Goal: Task Accomplishment & Management: Complete application form

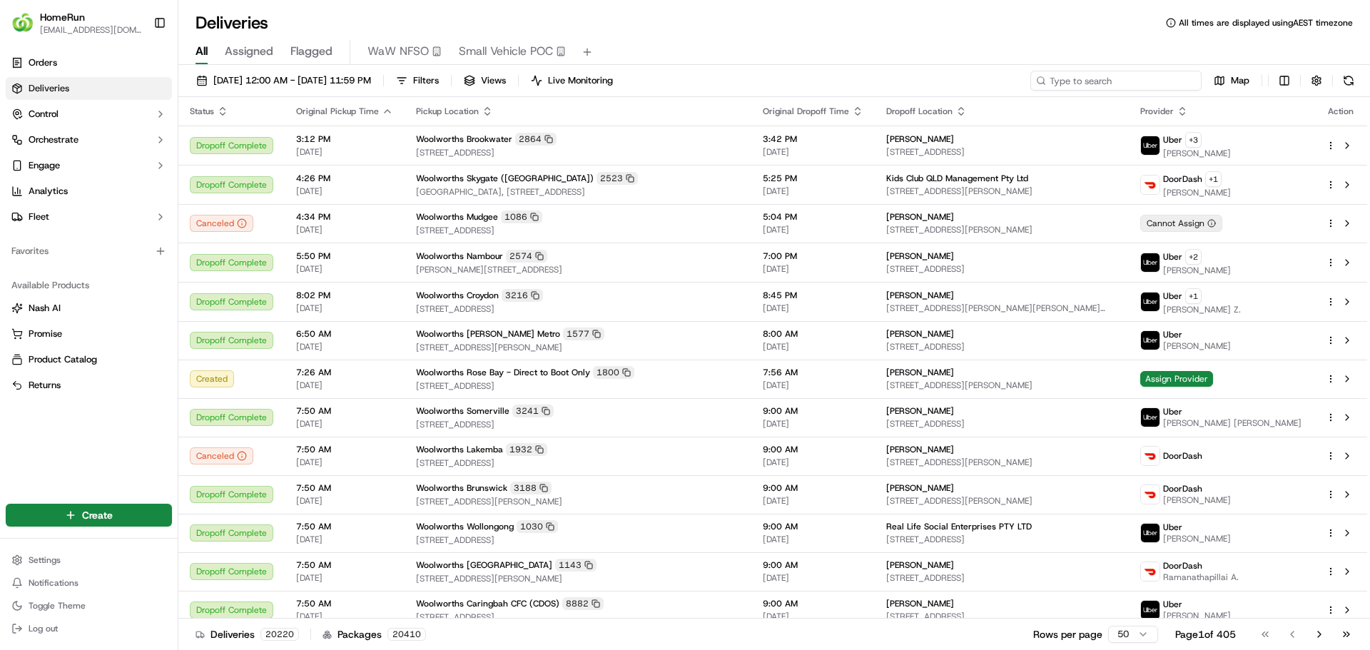
click at [1154, 79] on input at bounding box center [1116, 81] width 171 height 20
click at [1073, 74] on input at bounding box center [1116, 81] width 171 height 20
paste input "269632103"
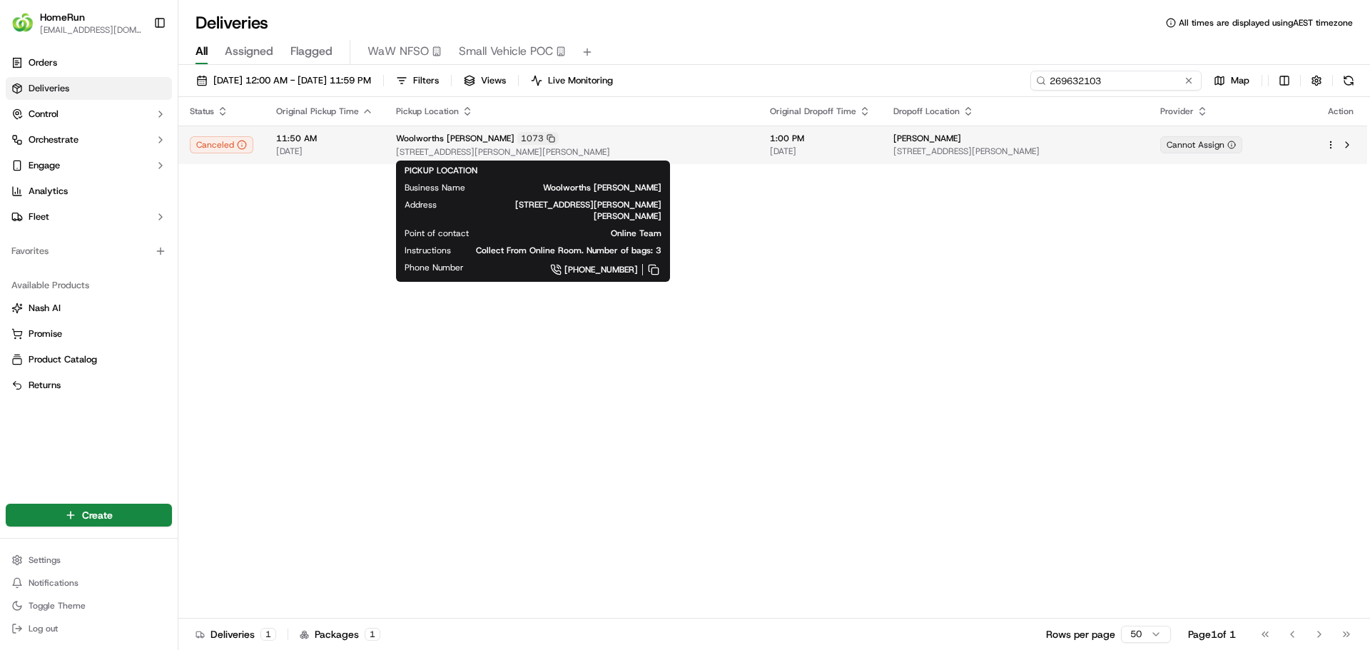
type input "269632103"
click at [412, 145] on div "Woolworths Dickson 1073" at bounding box center [571, 138] width 351 height 13
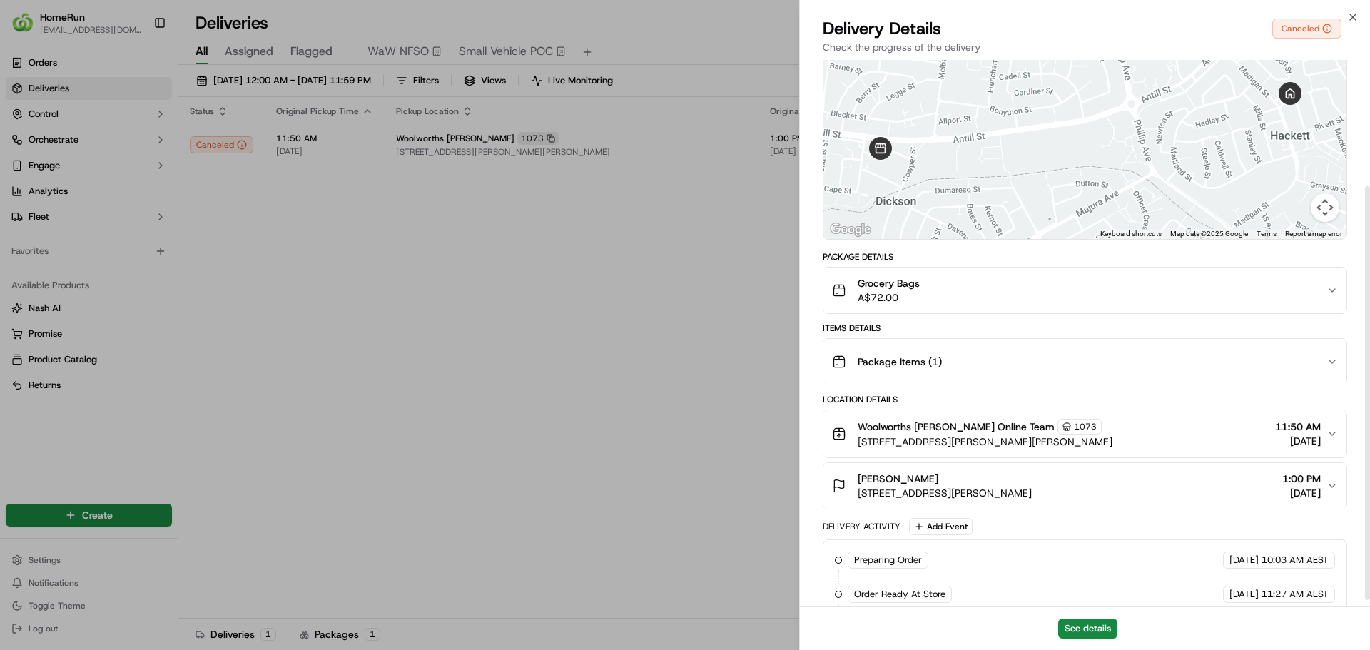
scroll to position [176, 0]
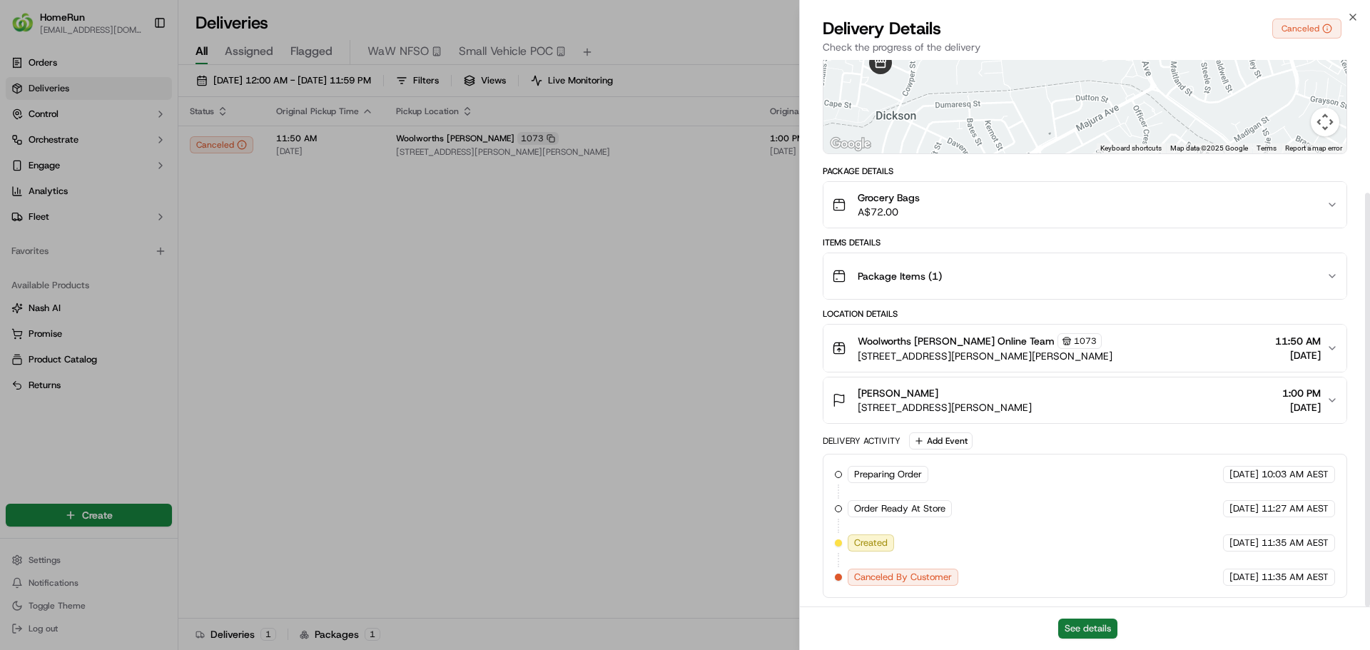
click at [1080, 632] on button "See details" at bounding box center [1087, 629] width 59 height 20
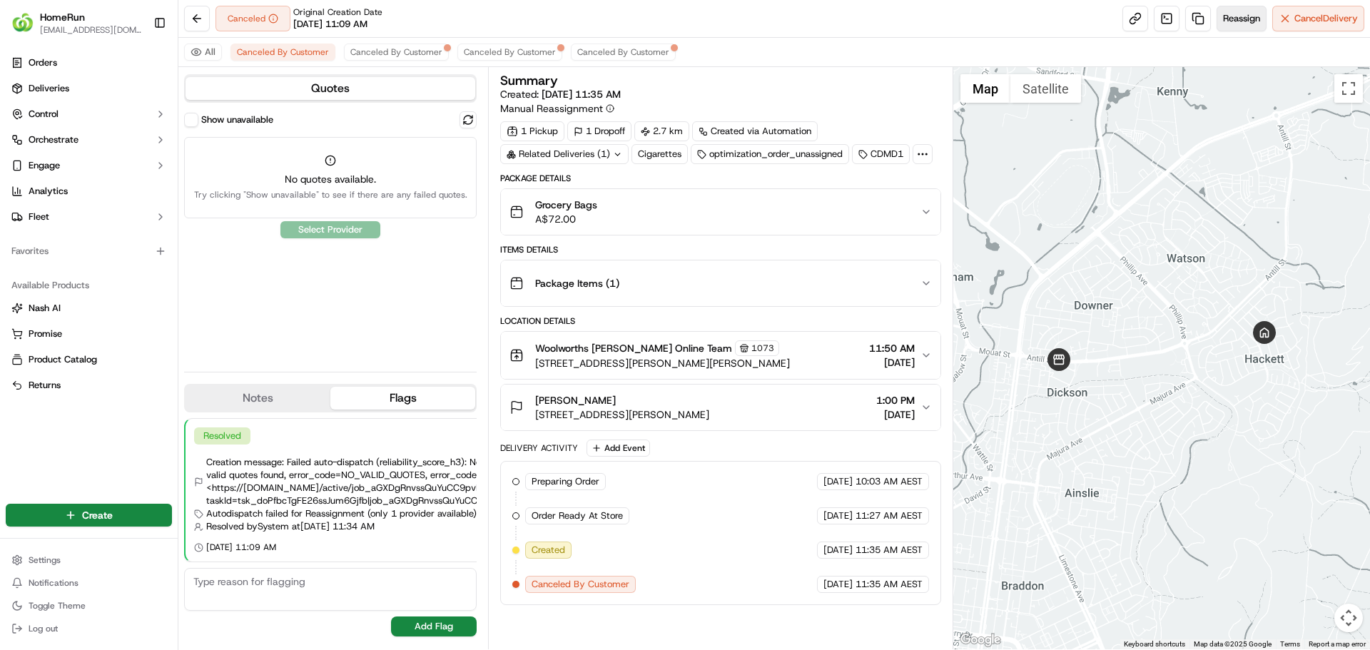
click at [1239, 24] on span "Reassign" at bounding box center [1241, 18] width 37 height 13
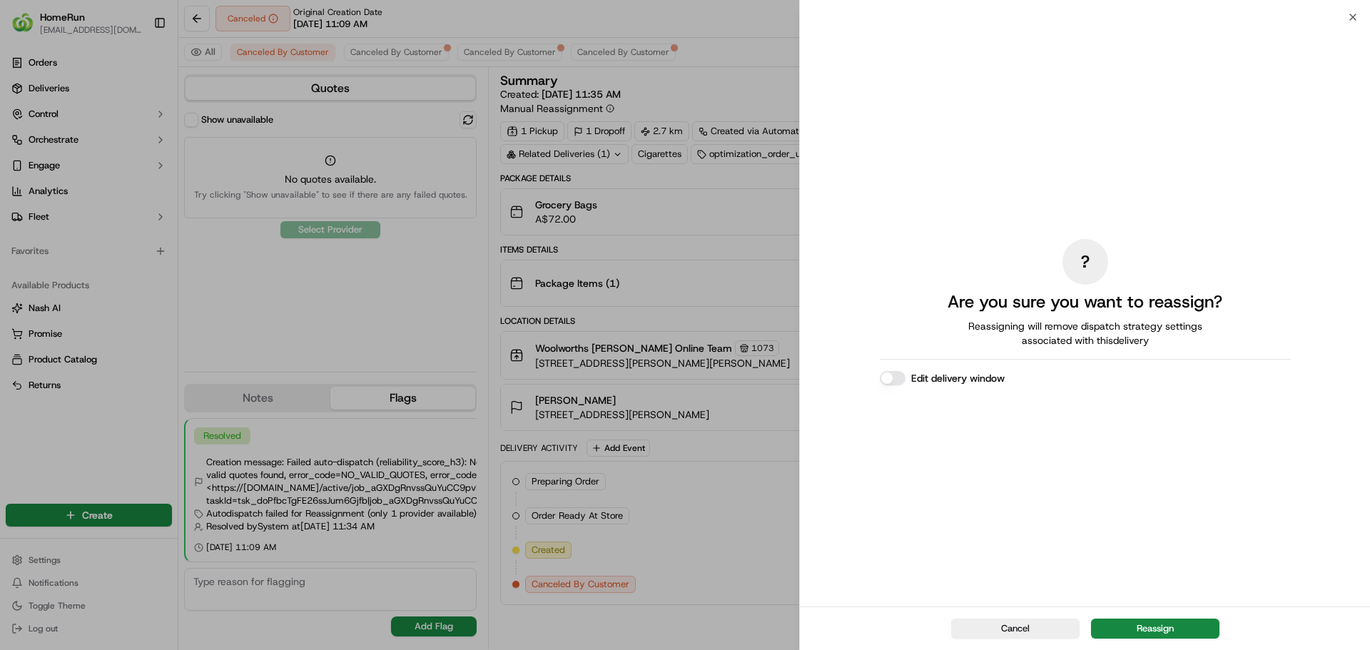
click at [1126, 619] on button "Reassign" at bounding box center [1155, 629] width 128 height 20
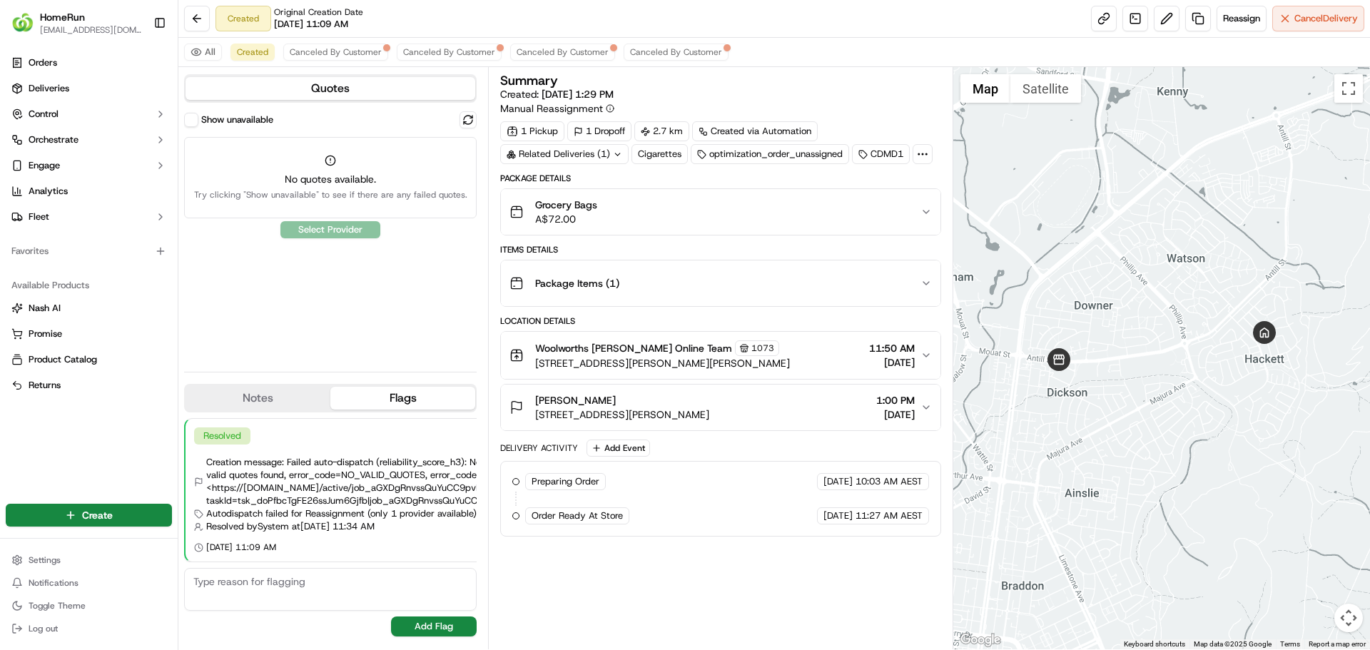
click at [193, 118] on button "Show unavailable" at bounding box center [191, 120] width 14 height 14
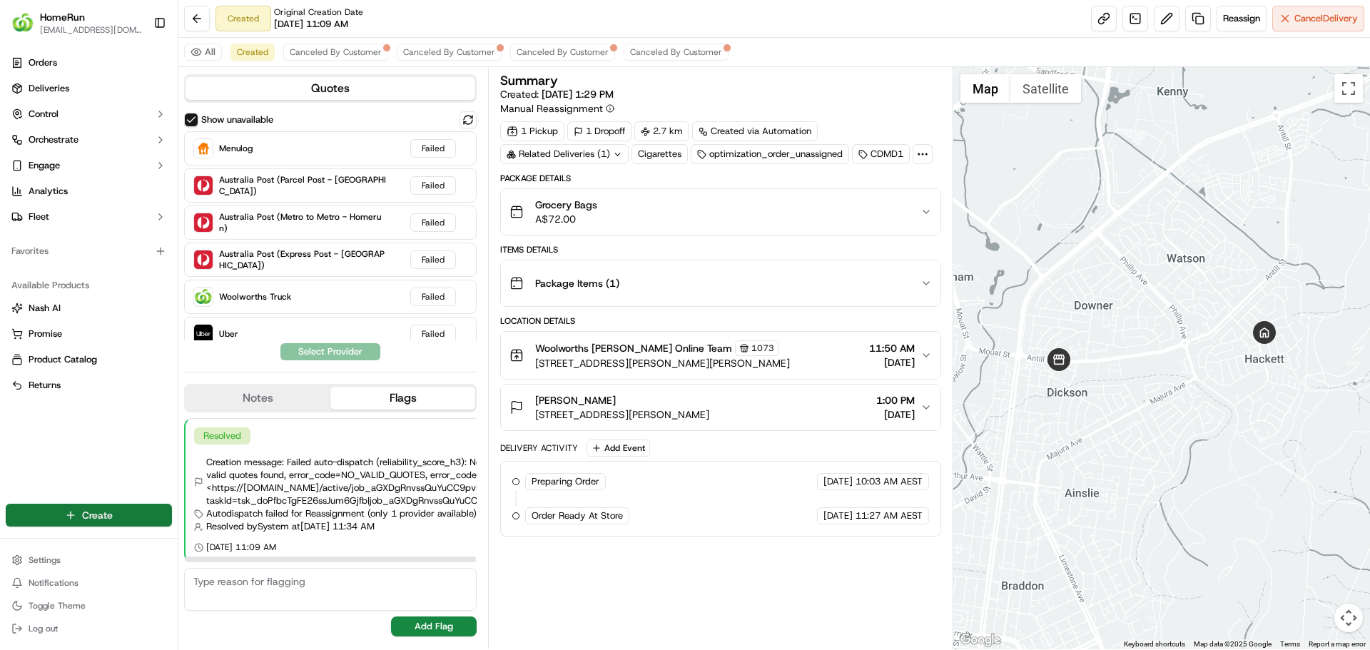
click at [120, 509] on html "HomeRun [EMAIL_ADDRESS][DOMAIN_NAME] Toggle Sidebar Orders Deliveries Control O…" at bounding box center [685, 325] width 1370 height 650
click at [218, 540] on link "Delivery" at bounding box center [257, 542] width 159 height 26
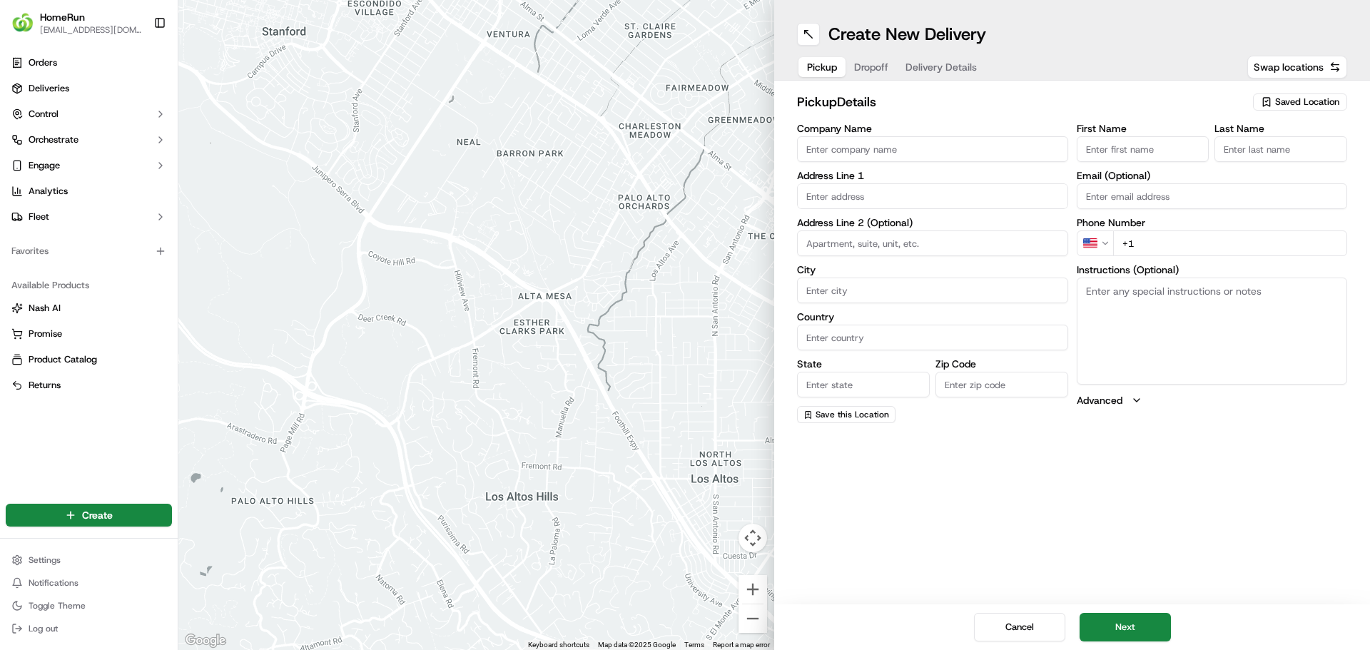
click at [1282, 101] on span "Saved Location" at bounding box center [1307, 102] width 64 height 13
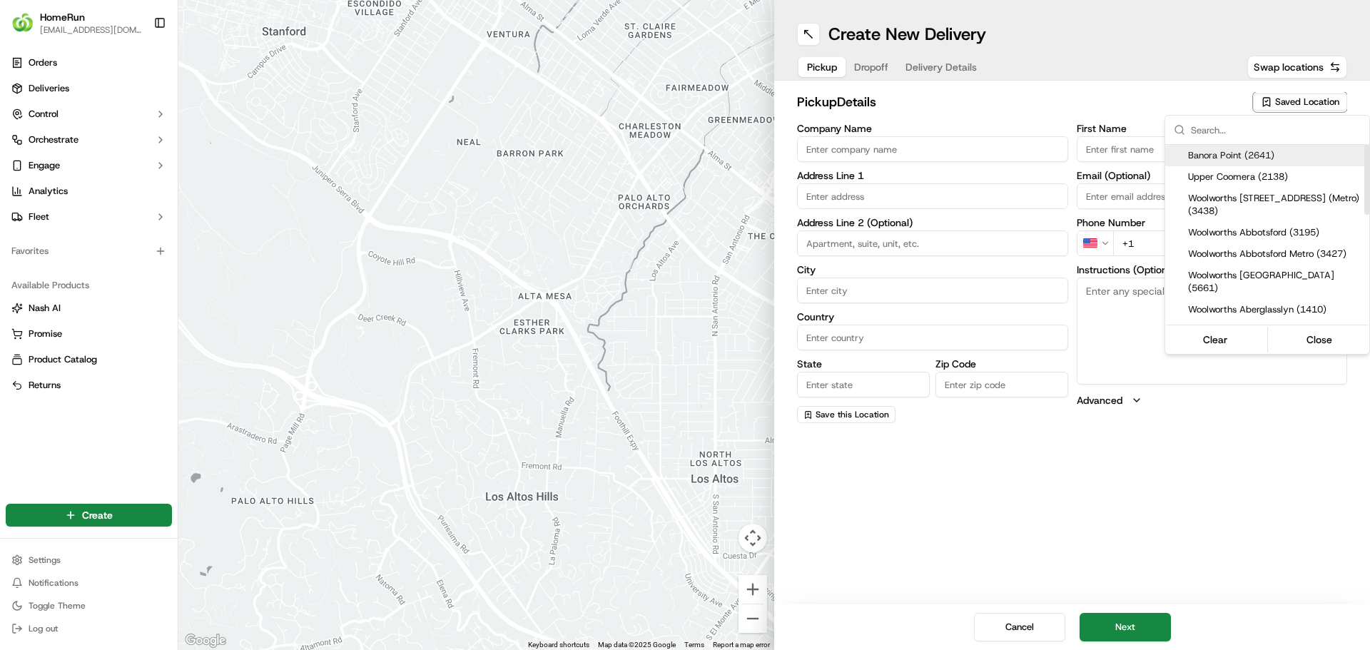
click at [1251, 128] on input "text" at bounding box center [1276, 130] width 170 height 29
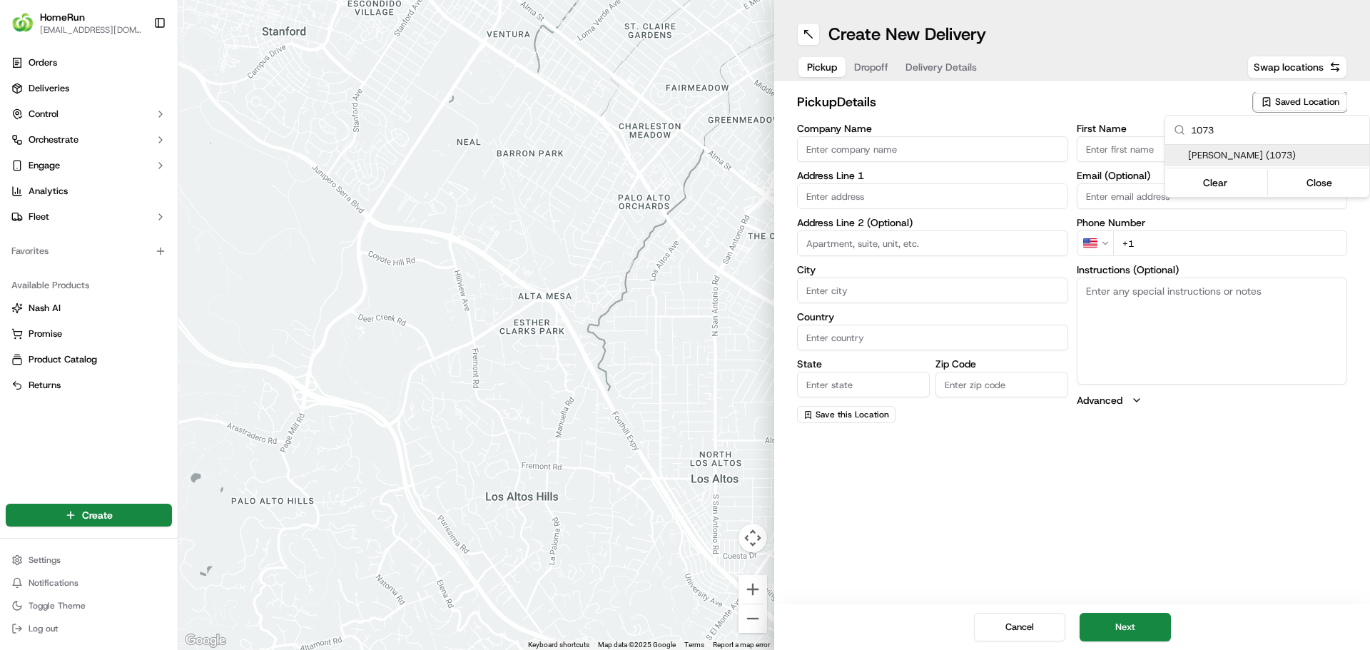
type input "1073"
click at [1243, 156] on span "[PERSON_NAME] (1073)" at bounding box center [1276, 155] width 176 height 13
type input "Woolworths [PERSON_NAME]"
type input "[STREET_ADDRESS][PERSON_NAME]"
type input "[PERSON_NAME]"
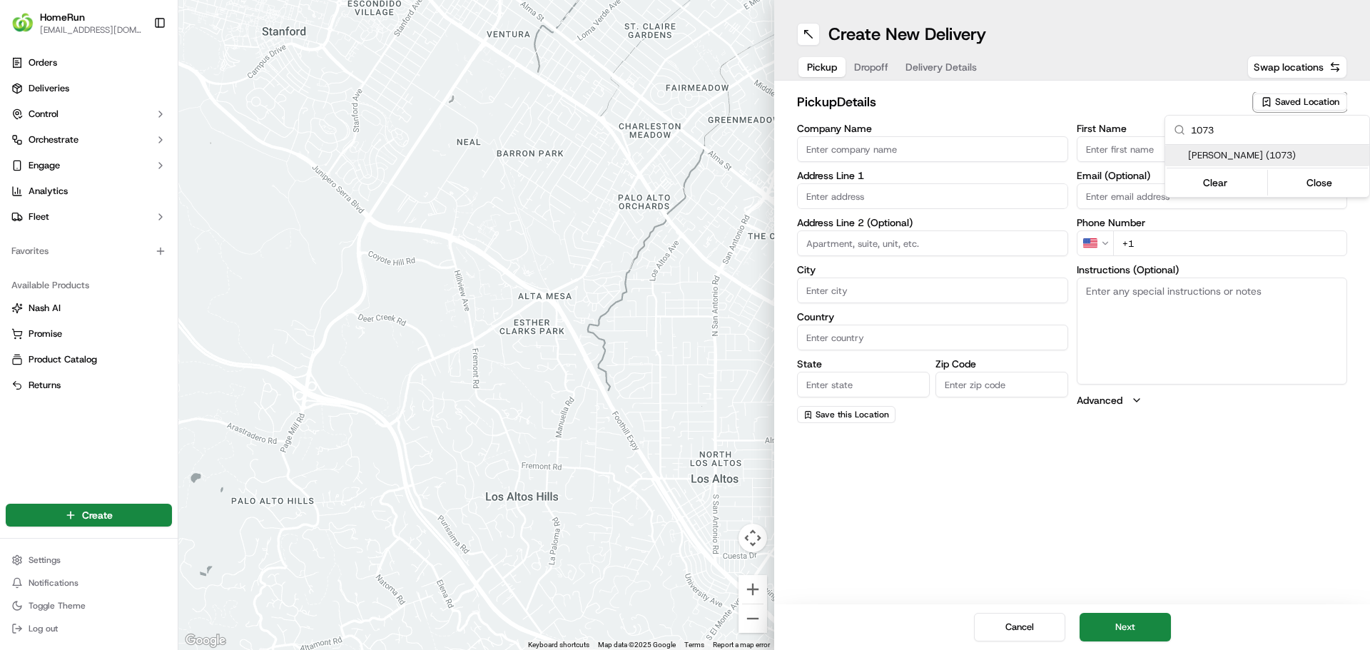
type input "AU"
type input "ACT"
type input "2602"
type input "Online"
type input "Team"
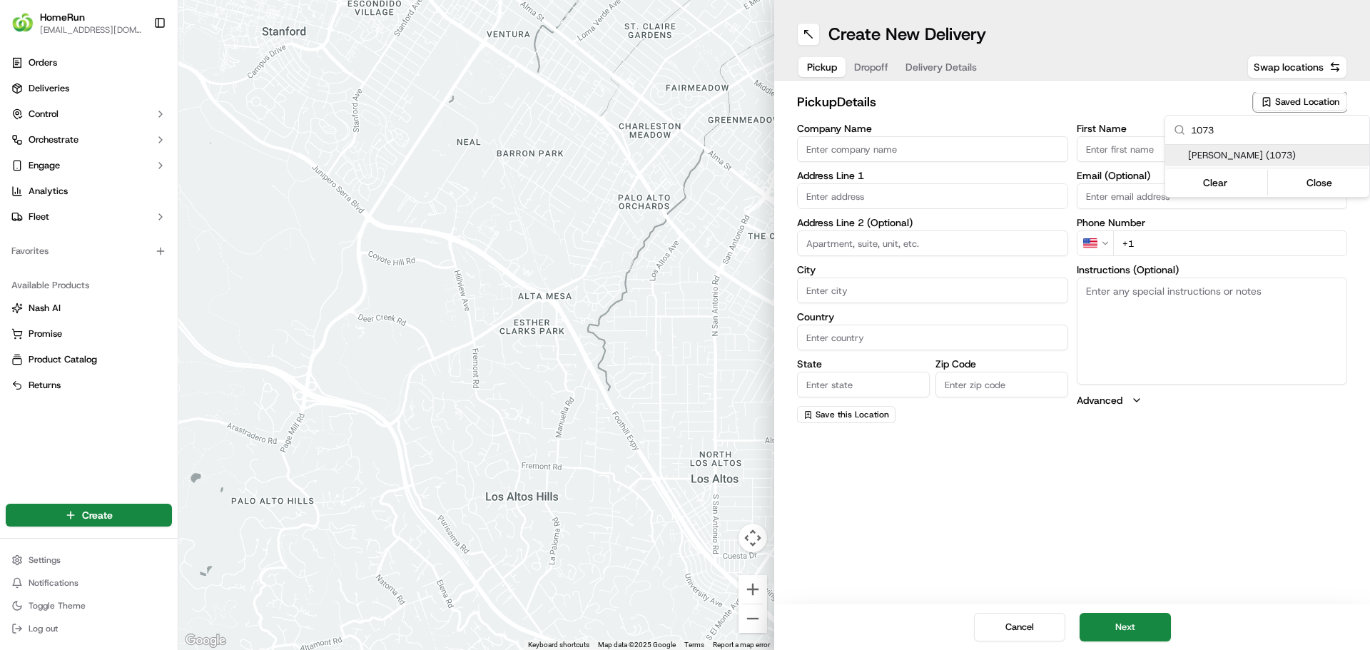
type input "[PHONE_NUMBER]"
type textarea "Collect From Online Room."
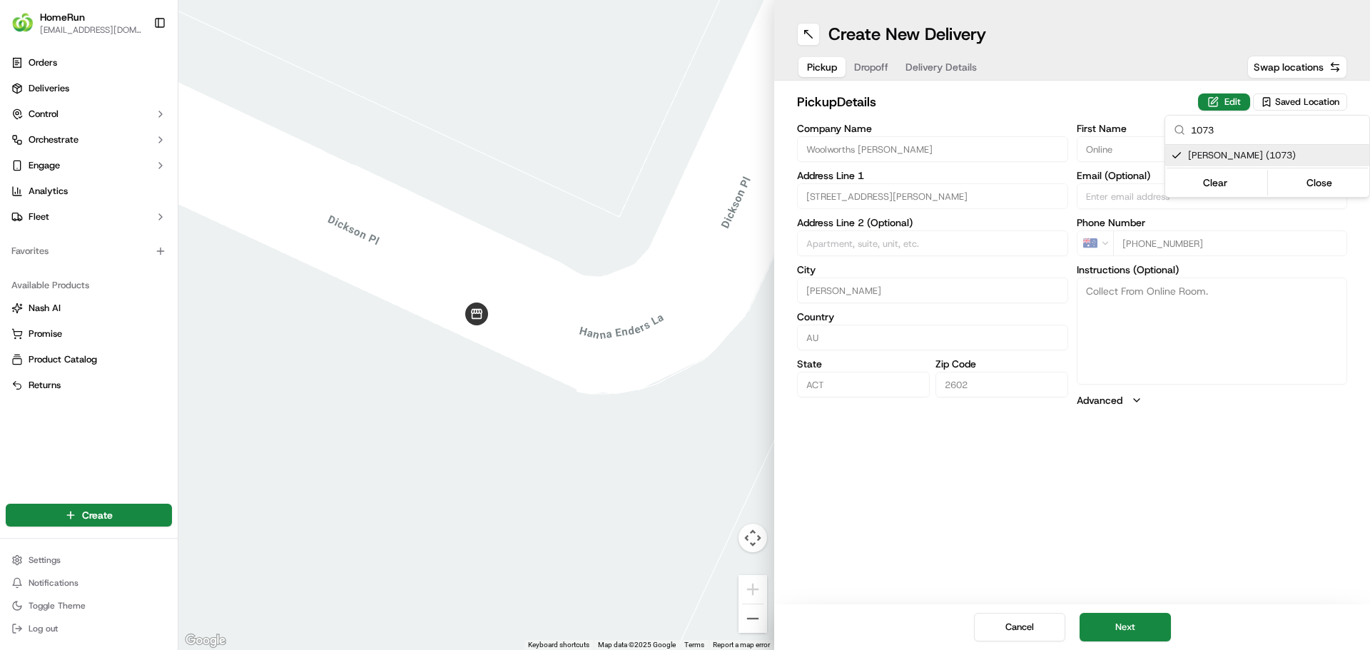
click at [1147, 619] on html "HomeRun [EMAIL_ADDRESS][DOMAIN_NAME] Toggle Sidebar Orders Deliveries Control O…" at bounding box center [685, 325] width 1370 height 650
click at [1138, 618] on button "Next" at bounding box center [1125, 627] width 91 height 29
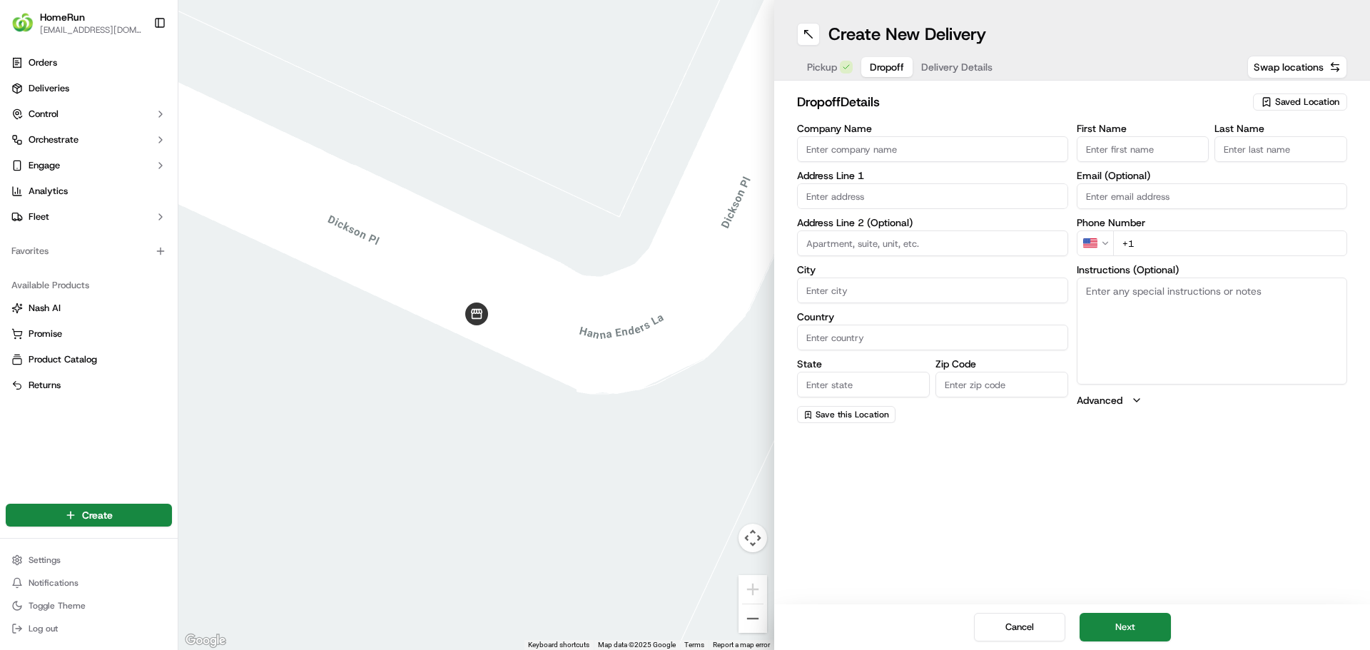
click at [1140, 153] on input "First Name" at bounding box center [1143, 149] width 133 height 26
type input "[PERSON_NAME]"
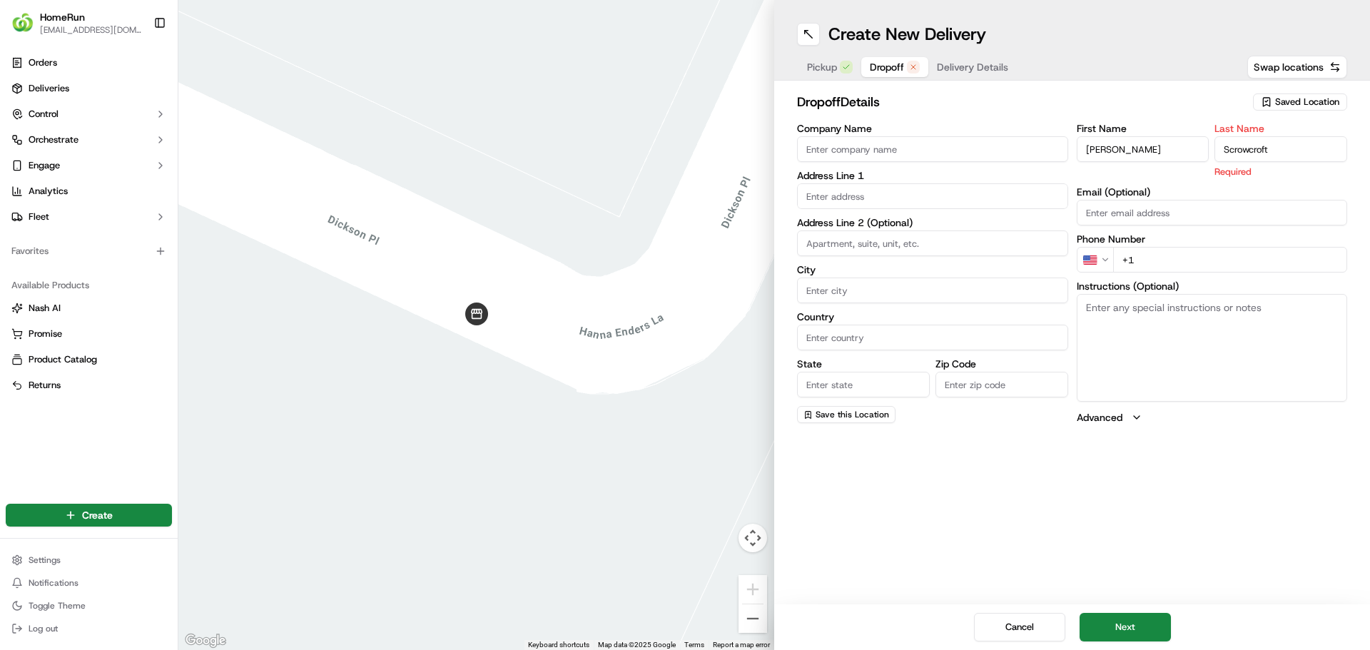
click at [1237, 151] on input "Scrowcroft" at bounding box center [1281, 149] width 133 height 26
type input "Scowcroft"
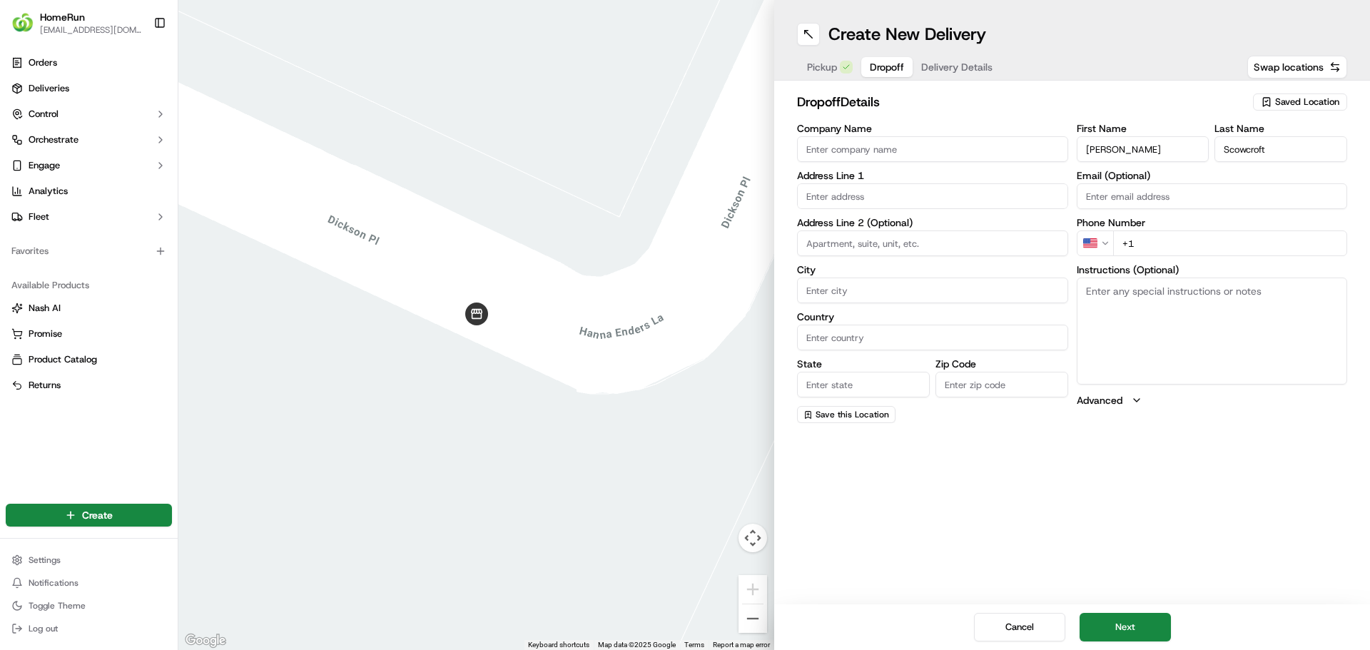
click at [921, 197] on input "text" at bounding box center [932, 196] width 271 height 26
paste input "U 12 L C [STREET_ADDRESS][PERSON_NAME][PERSON_NAME]"
type input "U 12 L C [STREET_ADDRESS]"
drag, startPoint x: 981, startPoint y: 196, endPoint x: 756, endPoint y: 224, distance: 226.5
click at [756, 224] on div "← Move left → Move right ↑ Move up ↓ Move down + Zoom in - Zoom out Home Jump l…" at bounding box center [774, 325] width 1192 height 650
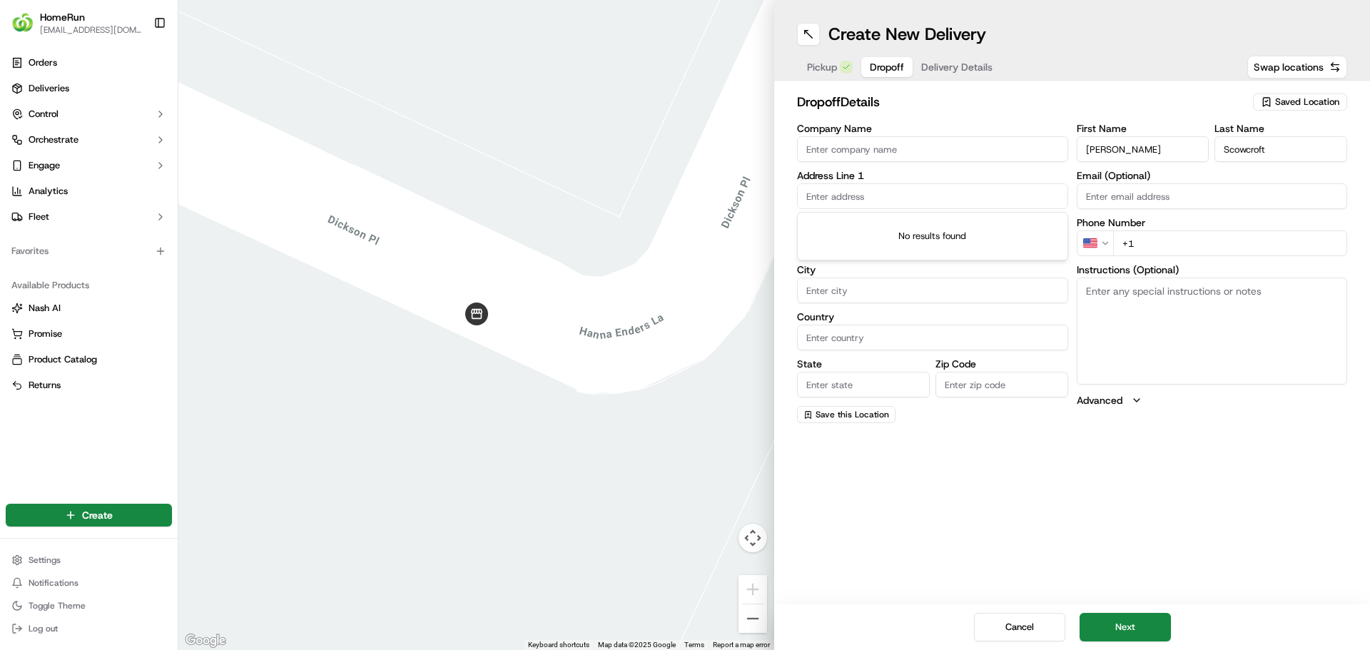
paste input "U 12 L C [STREET_ADDRESS][PERSON_NAME][PERSON_NAME]"
type input "U 12 L C [STREET_ADDRESS][PERSON_NAME][PERSON_NAME]"
click at [1128, 449] on div "Create New Delivery Pickup Dropoff Delivery Details Swap locations dropoff Deta…" at bounding box center [1072, 325] width 596 height 650
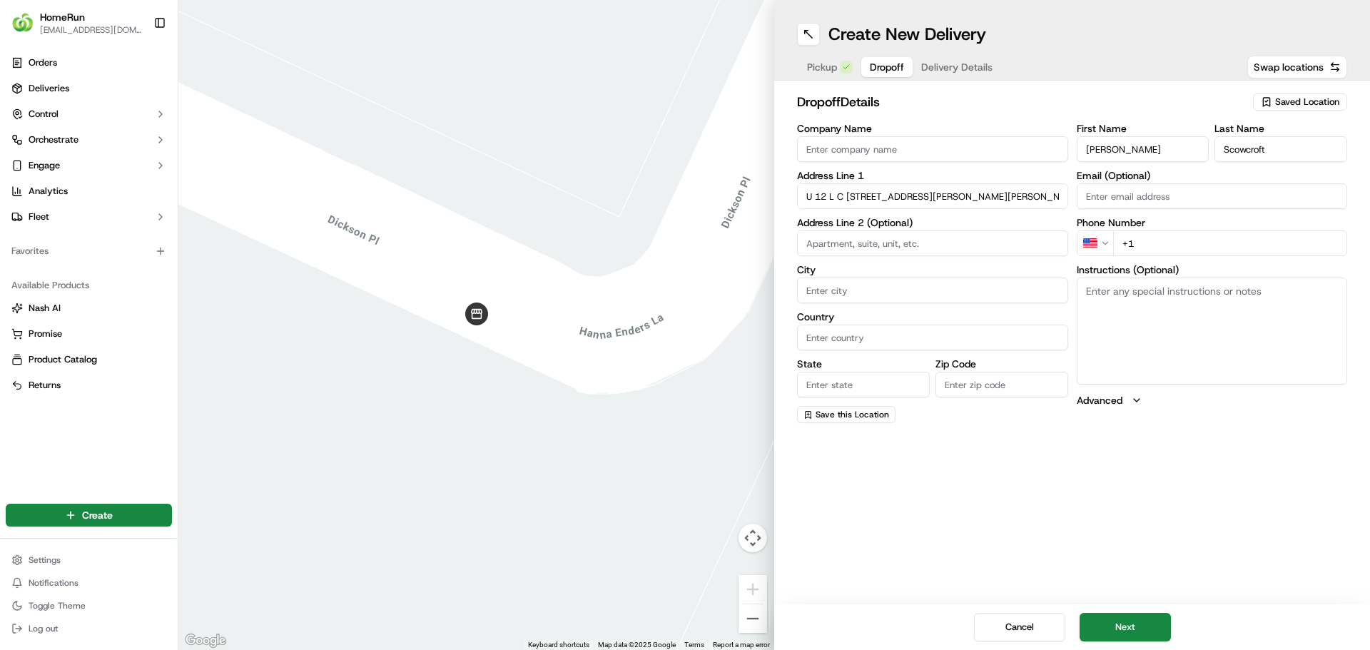
click at [1095, 241] on html "HomeRun [EMAIL_ADDRESS][DOMAIN_NAME] Toggle Sidebar Orders Deliveries Control O…" at bounding box center [685, 325] width 1370 height 650
click at [1168, 244] on input "+61" at bounding box center [1230, 244] width 235 height 26
click at [1175, 249] on input "+61" at bounding box center [1230, 244] width 235 height 26
paste input "0403 412 349"
click at [1148, 245] on input "[PHONE_NUMBER]" at bounding box center [1230, 244] width 235 height 26
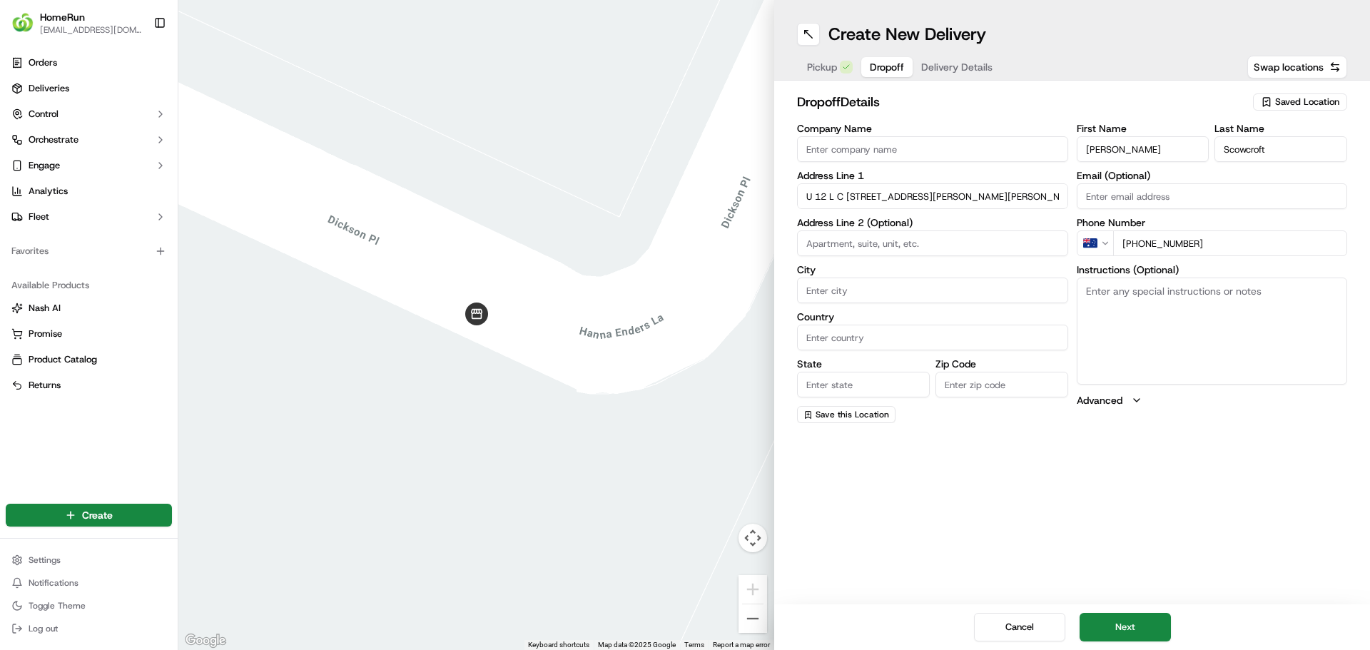
type input "[PHONE_NUMBER]"
click at [1212, 415] on div "First Name [PERSON_NAME] Last Name [PERSON_NAME] Email (Optional) Phone Number …" at bounding box center [1212, 273] width 271 height 300
click at [1130, 621] on button "Next" at bounding box center [1125, 627] width 91 height 29
click at [834, 340] on input "Country" at bounding box center [932, 338] width 271 height 26
type input "AU"
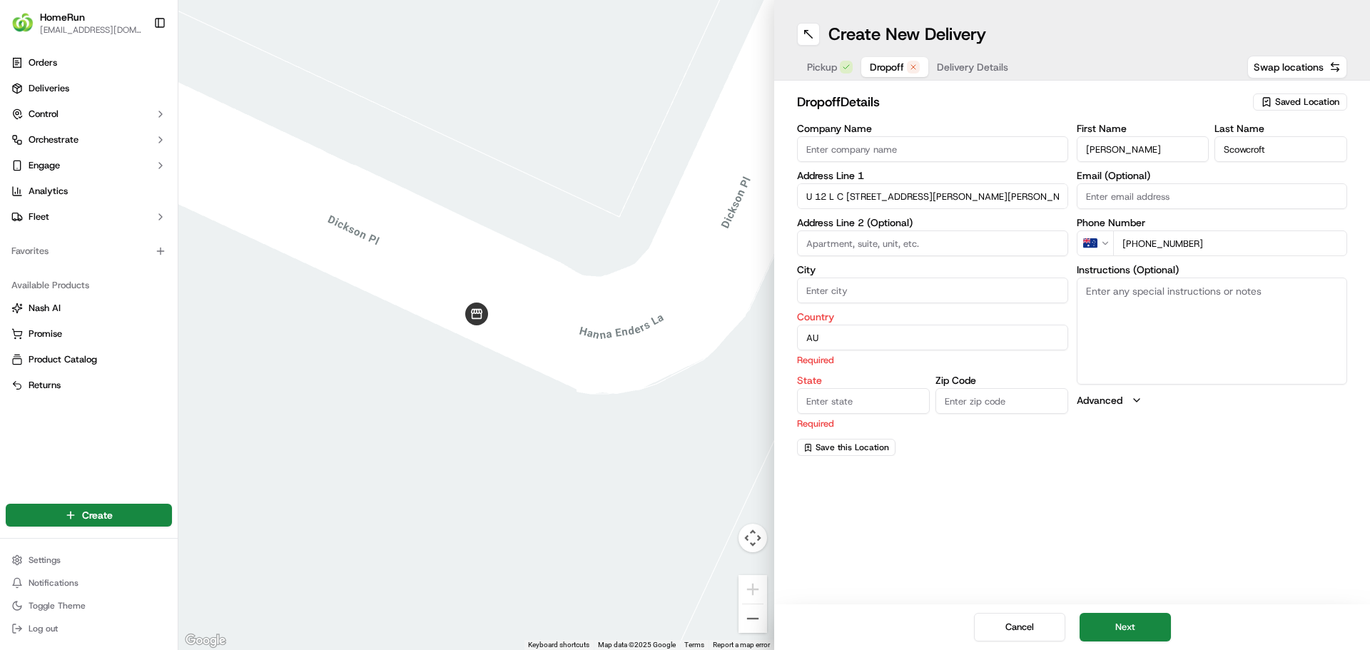
click at [876, 398] on div "State Required" at bounding box center [863, 402] width 133 height 55
type input "a"
type input "ACT"
click at [971, 390] on input "Zip Code" at bounding box center [1002, 385] width 133 height 26
click at [1143, 621] on button "Next" at bounding box center [1125, 627] width 91 height 29
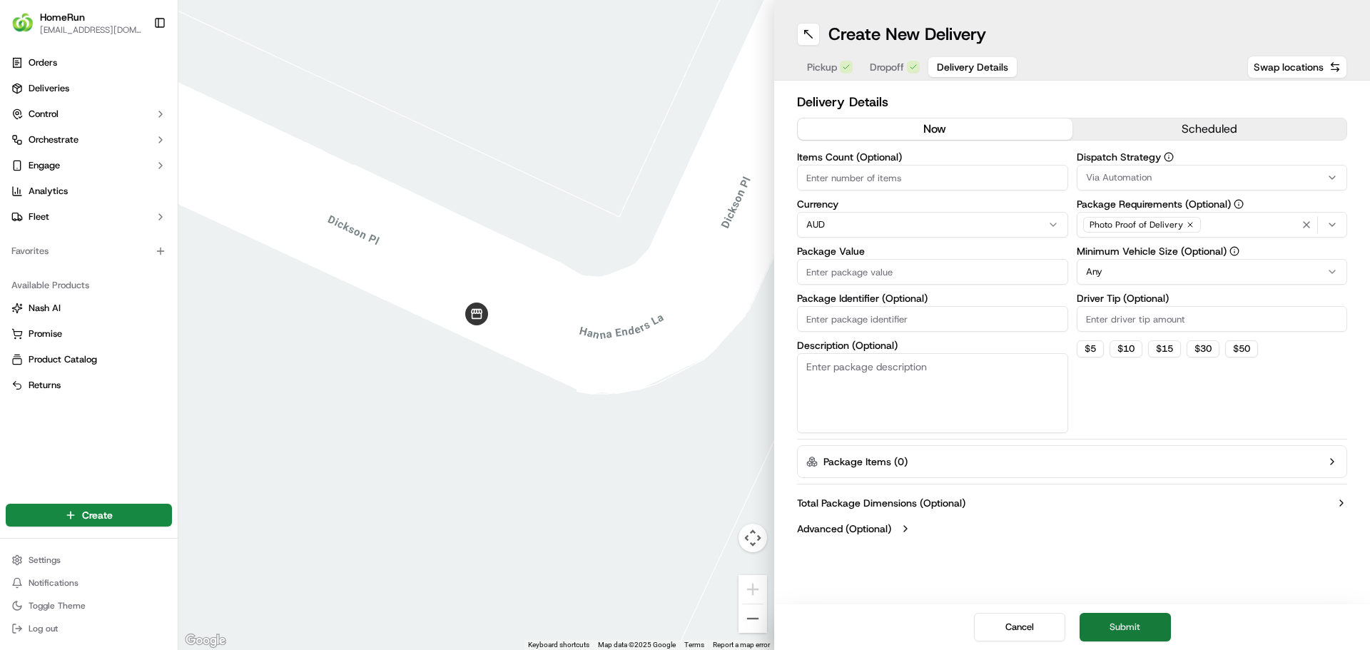
click at [1136, 620] on button "Submit" at bounding box center [1125, 627] width 91 height 29
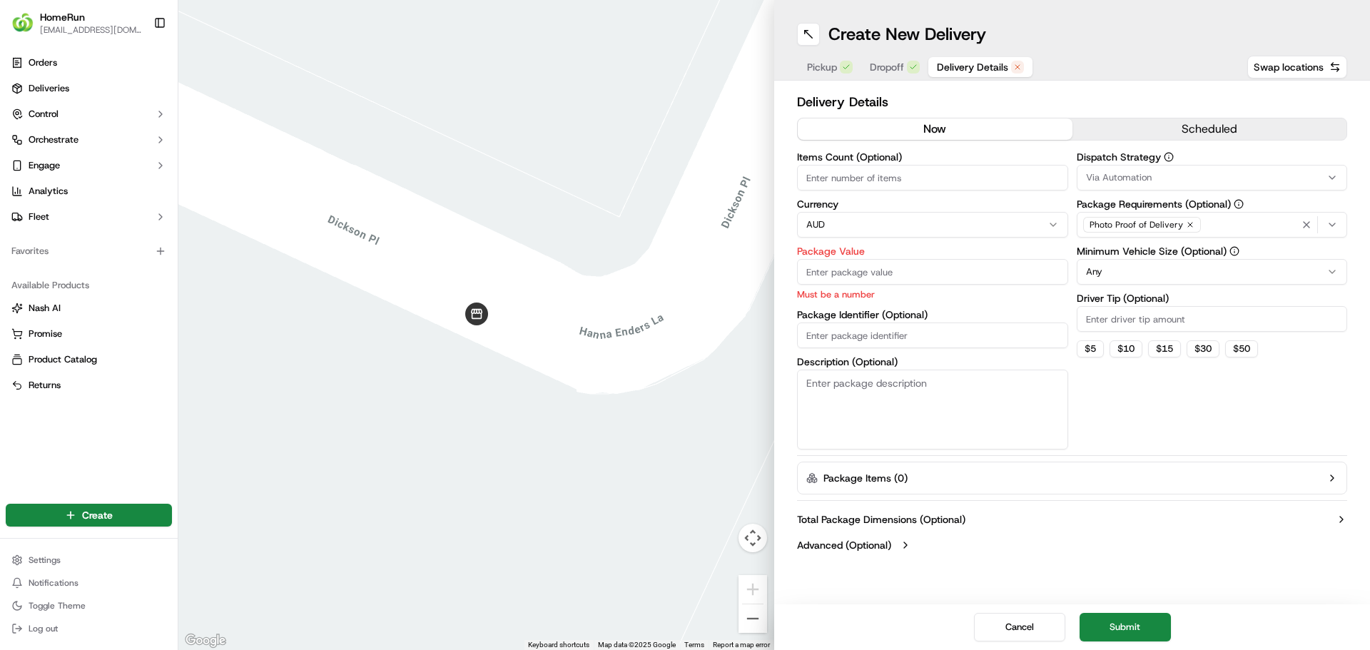
click at [906, 268] on input "Package Value" at bounding box center [932, 272] width 271 height 26
click at [869, 272] on input "Package Value" at bounding box center [932, 272] width 271 height 26
type input "89"
click at [1138, 538] on div "Total Package Dimensions (Optional) Advanced (Optional)" at bounding box center [1072, 532] width 550 height 51
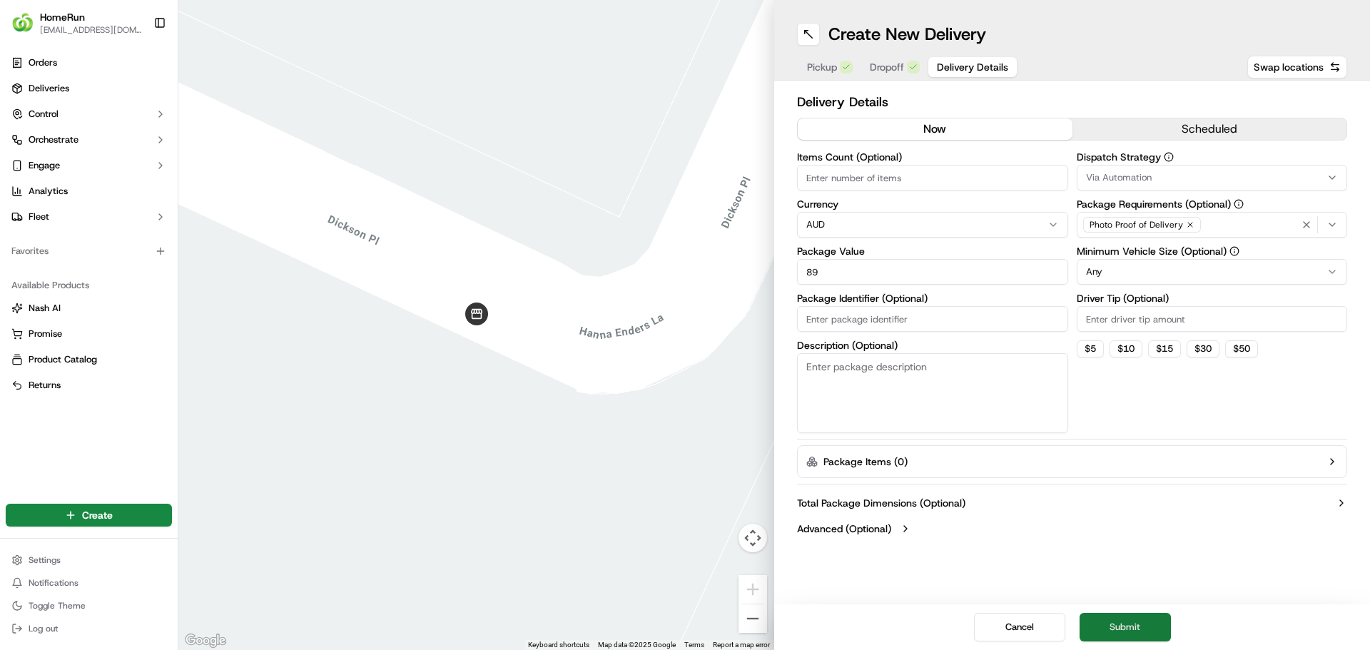
click at [1144, 624] on button "Submit" at bounding box center [1125, 627] width 91 height 29
click at [895, 68] on span "Dropoff" at bounding box center [887, 67] width 34 height 14
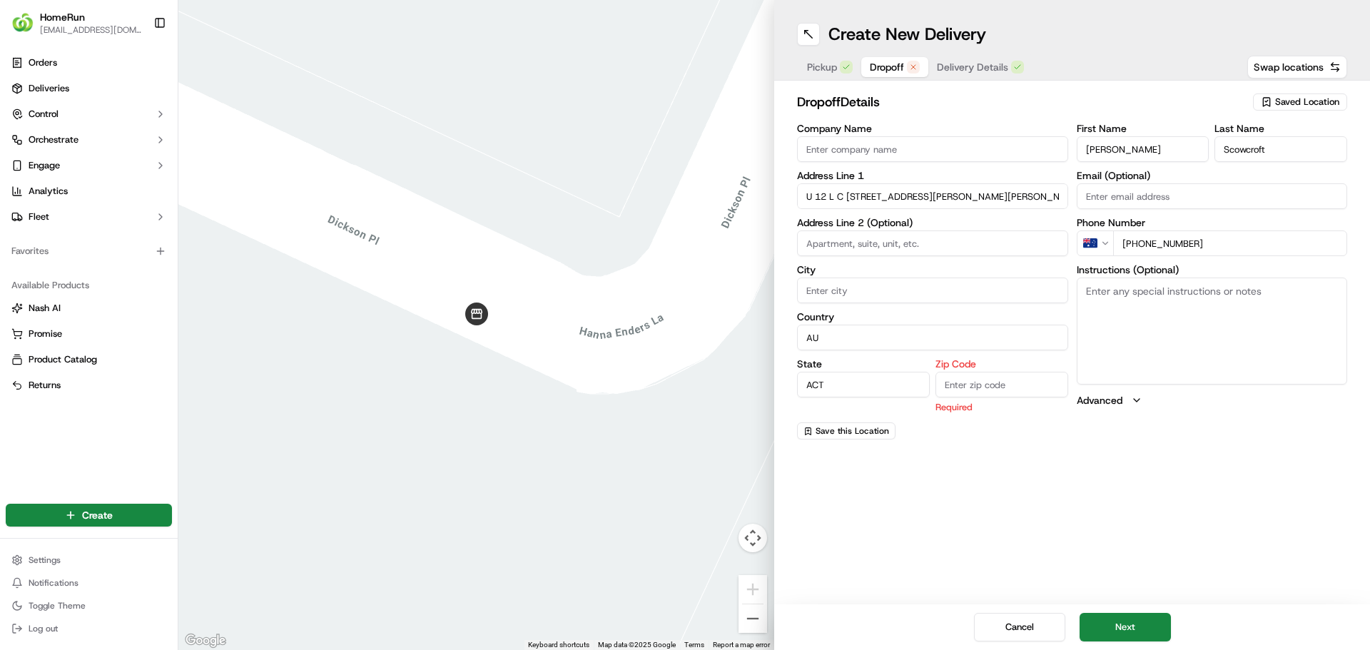
click at [991, 390] on input "Zip Code" at bounding box center [1002, 385] width 133 height 26
click at [1000, 385] on input "Zip Code" at bounding box center [1002, 385] width 133 height 26
type input "2602"
click at [1147, 625] on button "Next" at bounding box center [1125, 627] width 91 height 29
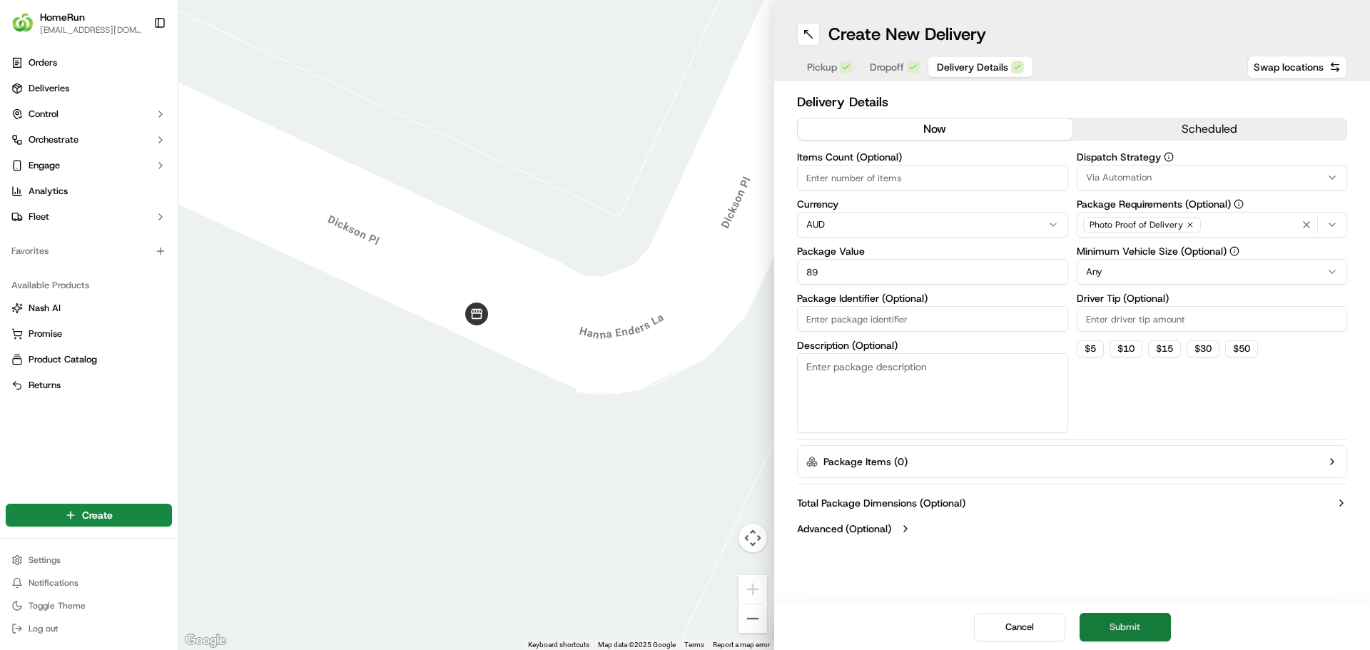
click at [1147, 625] on button "Submit" at bounding box center [1125, 627] width 91 height 29
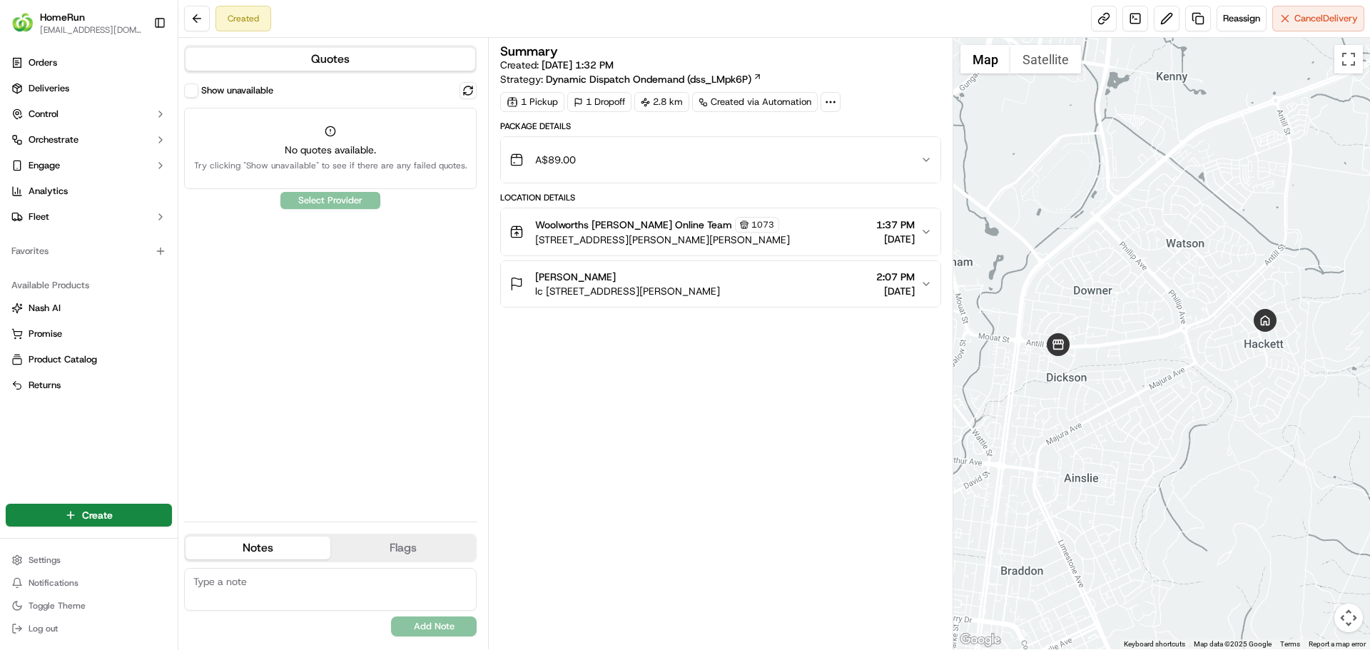
click at [196, 89] on button "Show unavailable" at bounding box center [191, 90] width 14 height 14
click at [195, 89] on button "Show unavailable" at bounding box center [191, 90] width 14 height 14
